Goal: Information Seeking & Learning: Check status

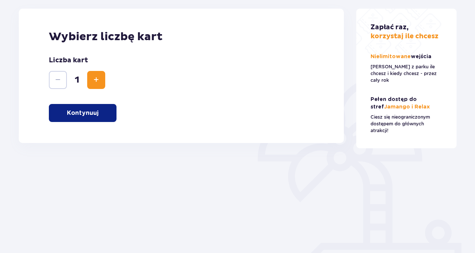
scroll to position [134, 0]
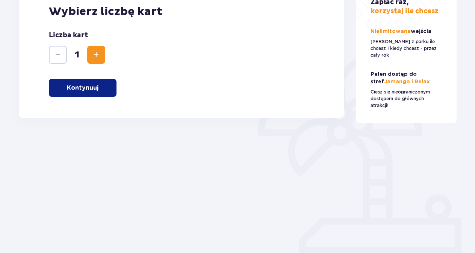
click at [82, 94] on button "Kontynuuj" at bounding box center [83, 88] width 68 height 18
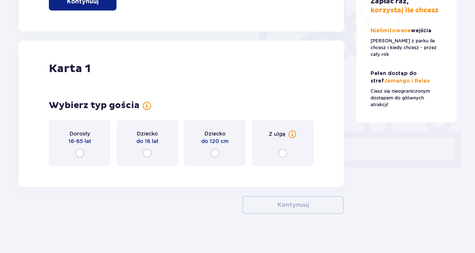
scroll to position [226, 0]
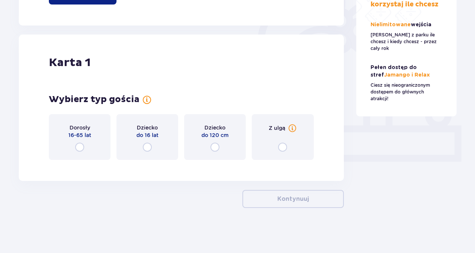
click at [89, 129] on p "Dorosły" at bounding box center [80, 128] width 21 height 8
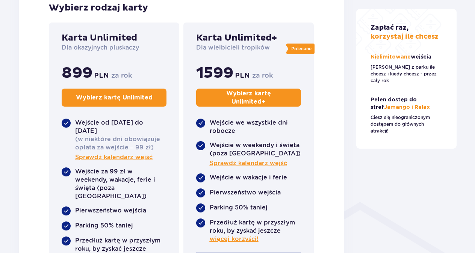
scroll to position [425, 0]
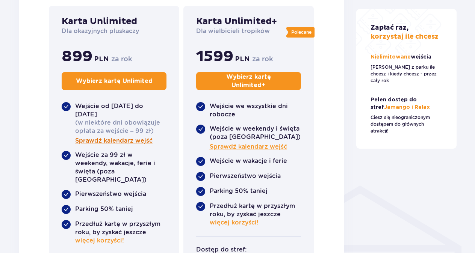
click at [118, 141] on span "Sprawdź kalendarz wejść" at bounding box center [113, 141] width 77 height 8
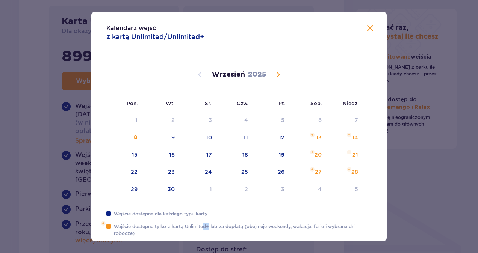
drag, startPoint x: 204, startPoint y: 224, endPoint x: 209, endPoint y: 228, distance: 6.5
click at [209, 228] on p "Wejście dostępne tylko z kartą Unlimited+ lub za dopłatą (obejmuje weekendy, wa…" at bounding box center [243, 231] width 258 height 14
drag, startPoint x: 209, startPoint y: 228, endPoint x: 186, endPoint y: 234, distance: 24.1
click at [186, 234] on p "Wejście dostępne tylko z kartą Unlimited+ lub za dopłatą (obejmuje weekendy, wa…" at bounding box center [243, 231] width 258 height 14
click at [366, 24] on div "Kalendarz wejść z kartą Unlimited/Unlimited+" at bounding box center [238, 33] width 295 height 43
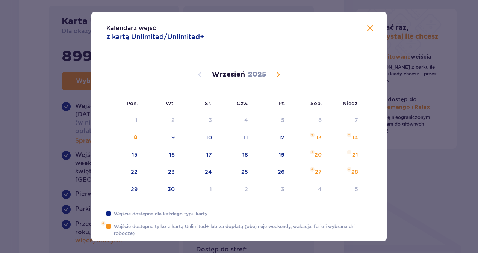
click at [374, 33] on div "Kalendarz wejść z kartą Unlimited/Unlimited+" at bounding box center [238, 33] width 295 height 43
click at [369, 28] on span at bounding box center [370, 28] width 9 height 9
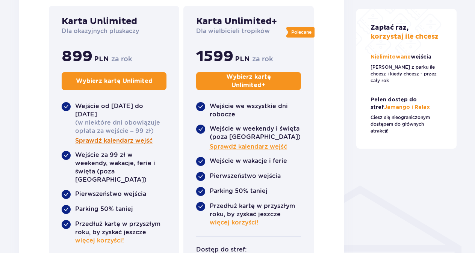
click at [131, 144] on span "Sprawdź kalendarz wejść" at bounding box center [113, 141] width 77 height 8
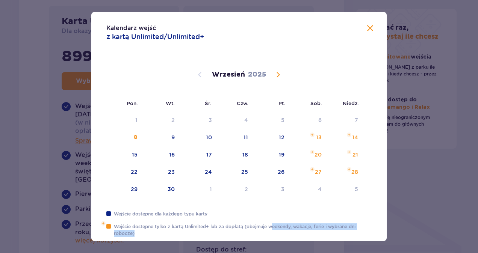
drag, startPoint x: 273, startPoint y: 227, endPoint x: 291, endPoint y: 235, distance: 19.8
click at [291, 235] on p "Wejście dostępne tylko z kartą Unlimited+ lub za dopłatą (obejmuje weekendy, wa…" at bounding box center [243, 231] width 258 height 14
drag, startPoint x: 291, startPoint y: 235, endPoint x: 257, endPoint y: 236, distance: 33.8
click at [257, 236] on p "Wejście dostępne tylko z kartą Unlimited+ lub za dopłatą (obejmuje weekendy, wa…" at bounding box center [243, 231] width 258 height 14
click at [279, 71] on span "Calendar" at bounding box center [278, 74] width 9 height 9
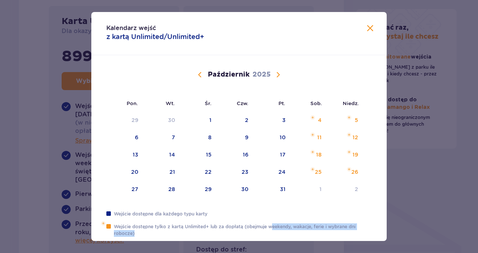
click at [277, 71] on span "Calendar" at bounding box center [278, 74] width 9 height 9
click at [274, 71] on span "Calendar" at bounding box center [278, 74] width 9 height 9
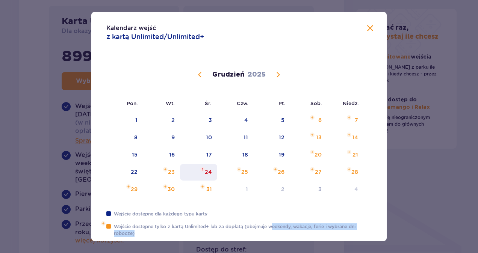
click at [209, 174] on div "24" at bounding box center [208, 172] width 7 height 8
click at [275, 70] on span "Calendar" at bounding box center [278, 74] width 9 height 9
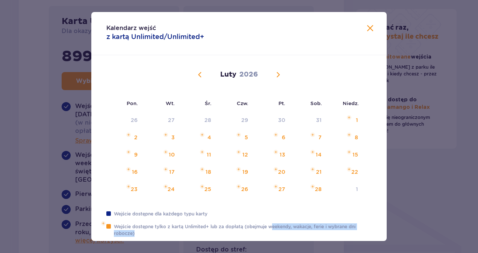
click at [275, 70] on span "Calendar" at bounding box center [278, 74] width 9 height 9
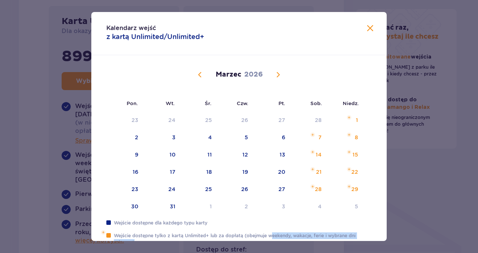
click at [190, 74] on div "[DATE]" at bounding box center [239, 74] width 249 height 9
click at [196, 75] on span "Calendar" at bounding box center [199, 74] width 9 height 9
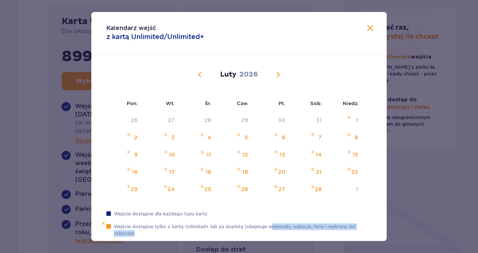
click at [278, 73] on span "Calendar" at bounding box center [278, 74] width 9 height 9
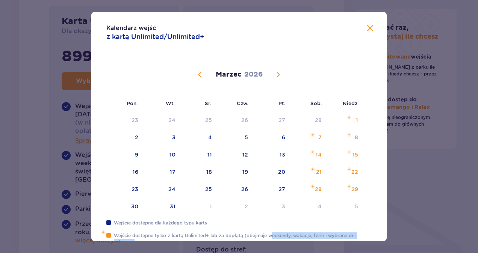
click at [278, 73] on span "Calendar" at bounding box center [278, 74] width 9 height 9
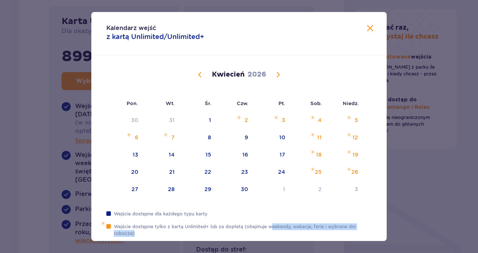
click at [278, 73] on span "Calendar" at bounding box center [278, 74] width 9 height 9
click at [366, 29] on span at bounding box center [370, 28] width 9 height 9
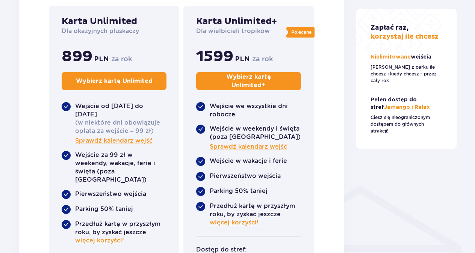
scroll to position [425, 0]
click at [236, 145] on span "Sprawdź kalendarz wejść" at bounding box center [248, 147] width 77 height 8
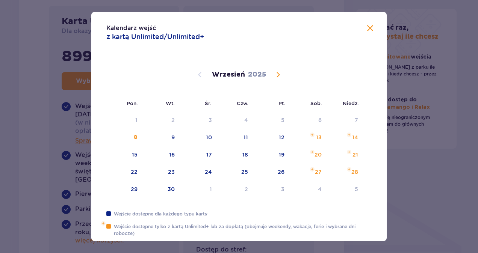
click at [371, 33] on span at bounding box center [370, 28] width 9 height 9
